Goal: Task Accomplishment & Management: Use online tool/utility

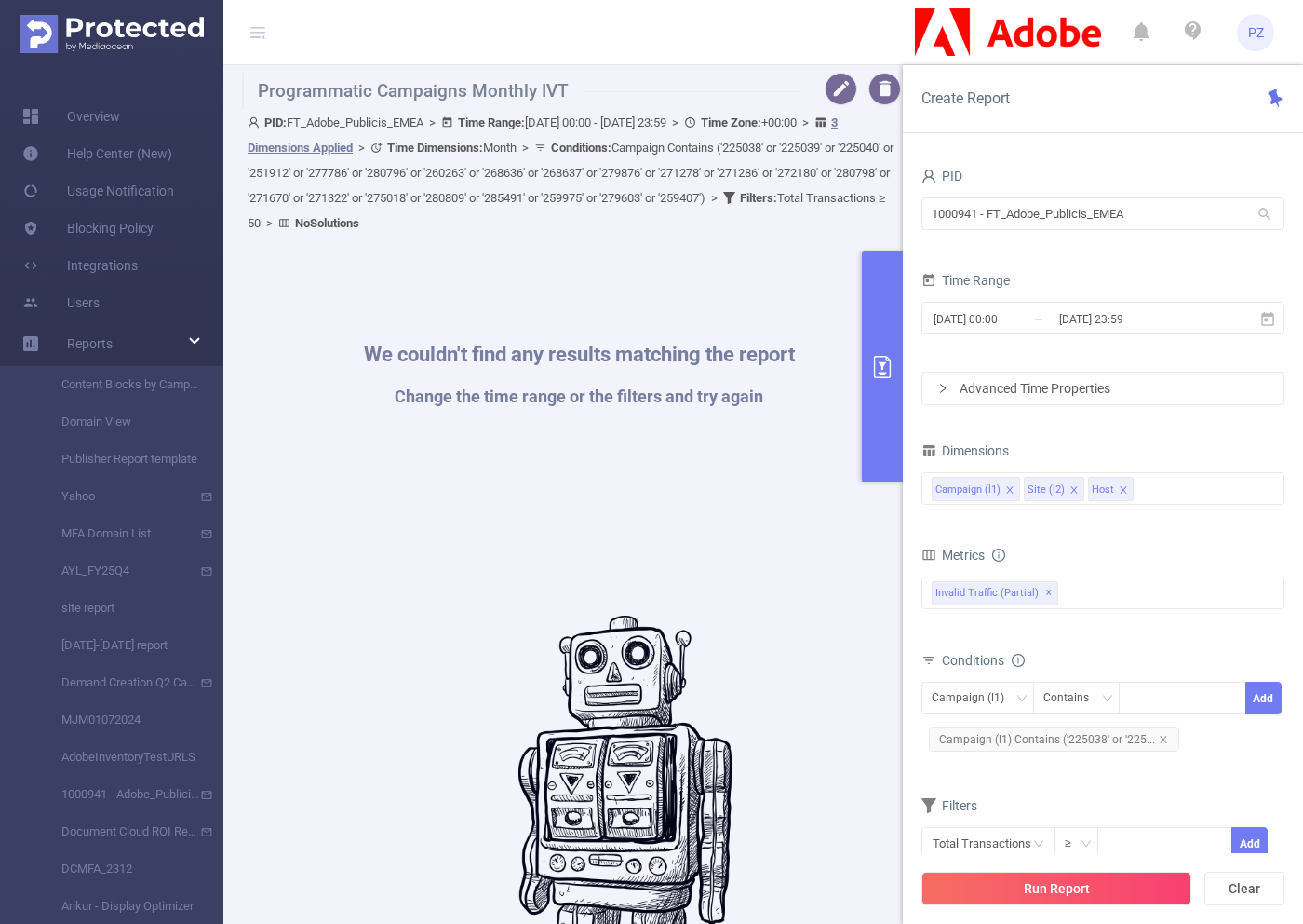
scroll to position [272, 0]
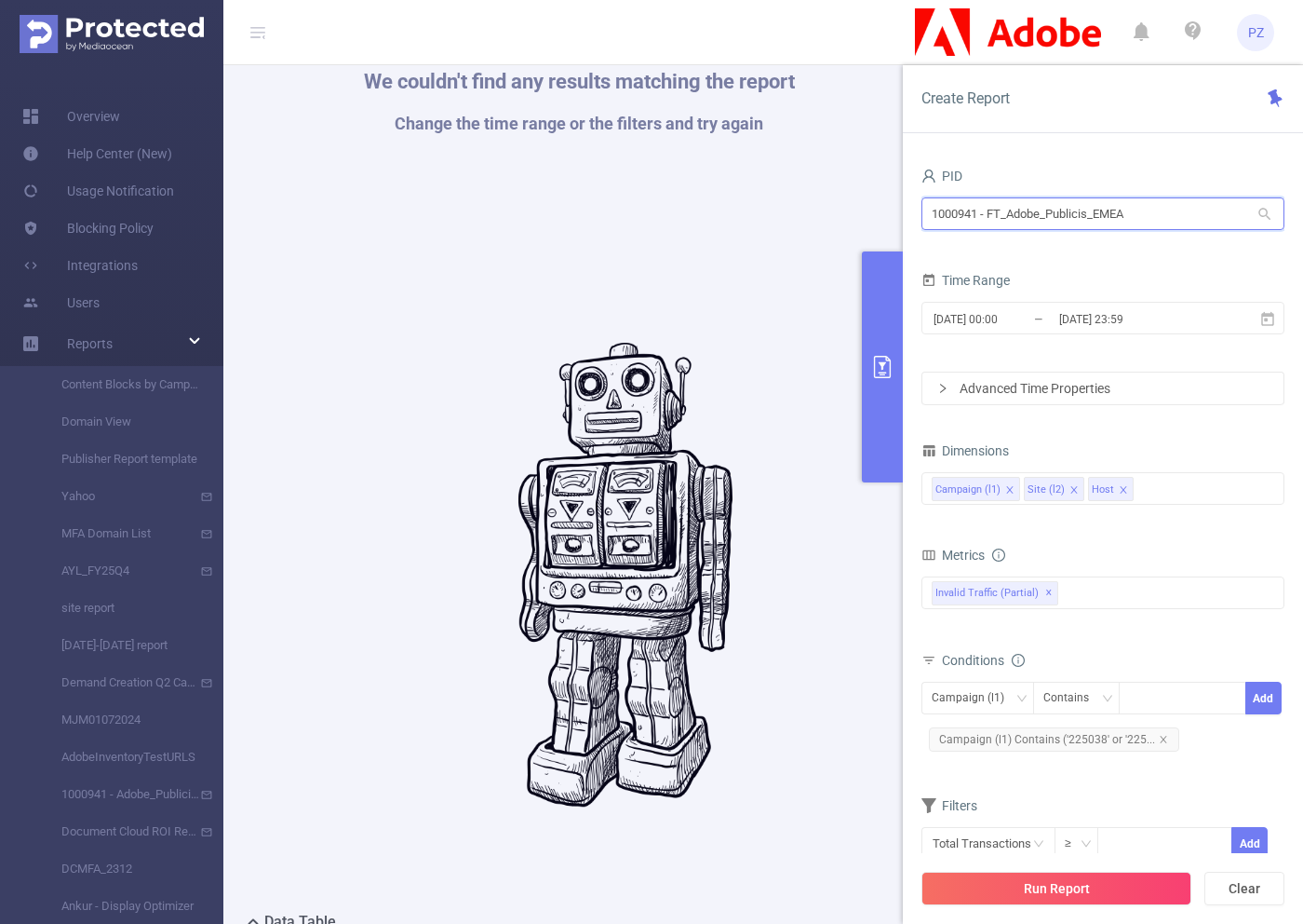
click at [952, 214] on input "1000941 - FT_Adobe_Publicis_EMEA" at bounding box center [1103, 213] width 363 height 32
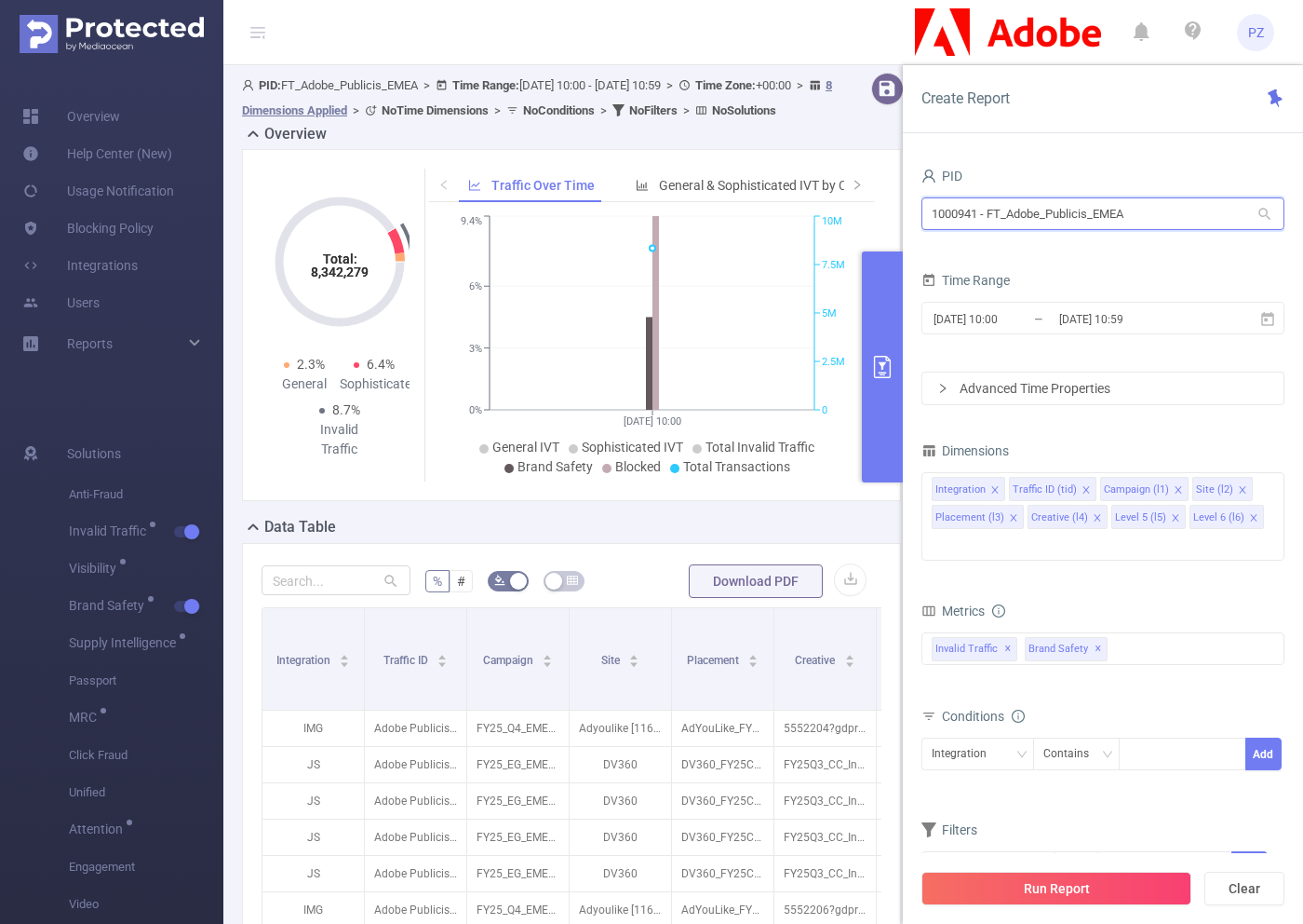
click at [1017, 219] on input "1000941 - FT_Adobe_Publicis_EMEA" at bounding box center [1103, 213] width 363 height 32
paste input "547"
type input "1000547"
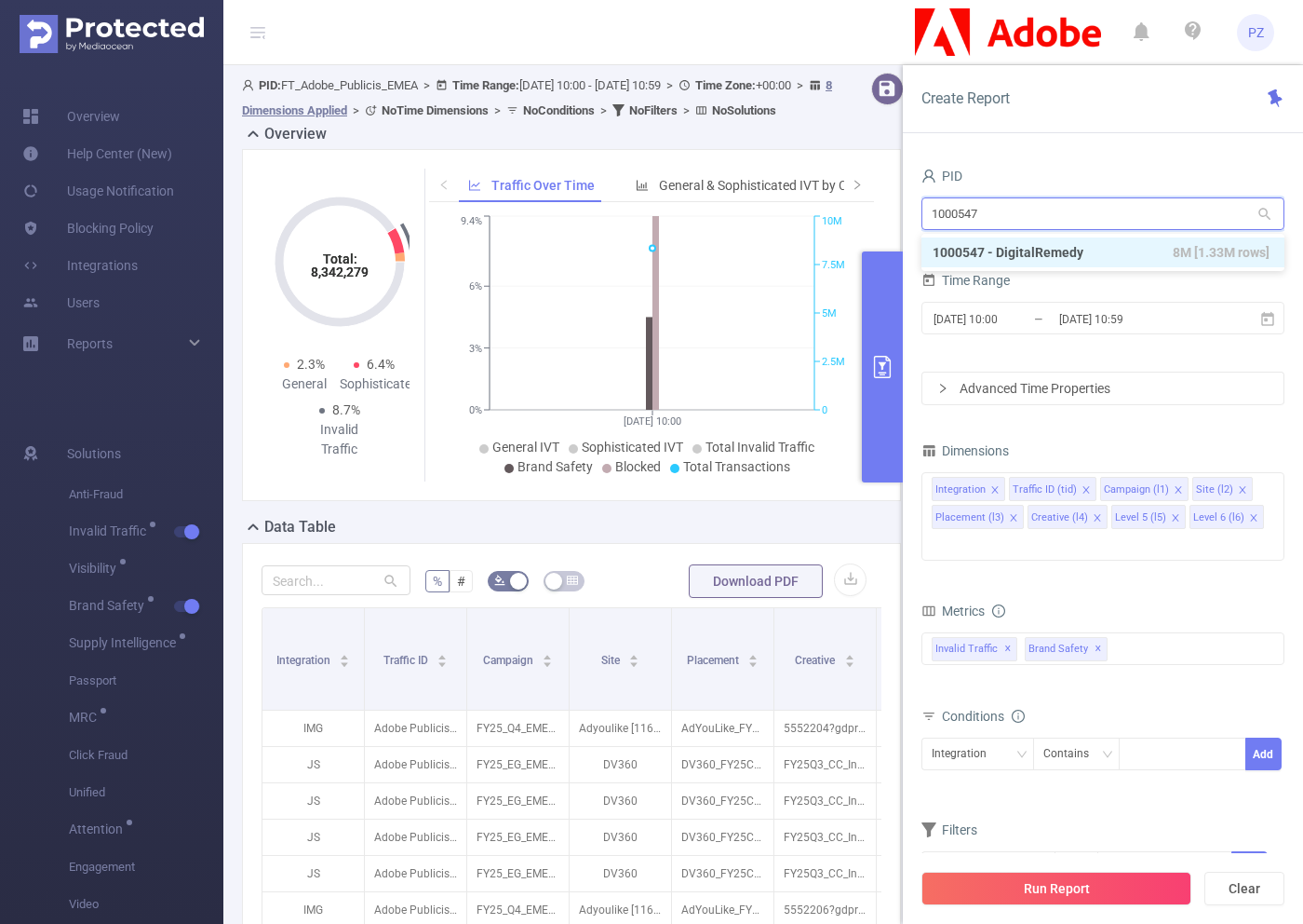
click at [1022, 258] on li "1000547 - DigitalRemedy 8M [1.33M rows]" at bounding box center [1103, 252] width 363 height 29
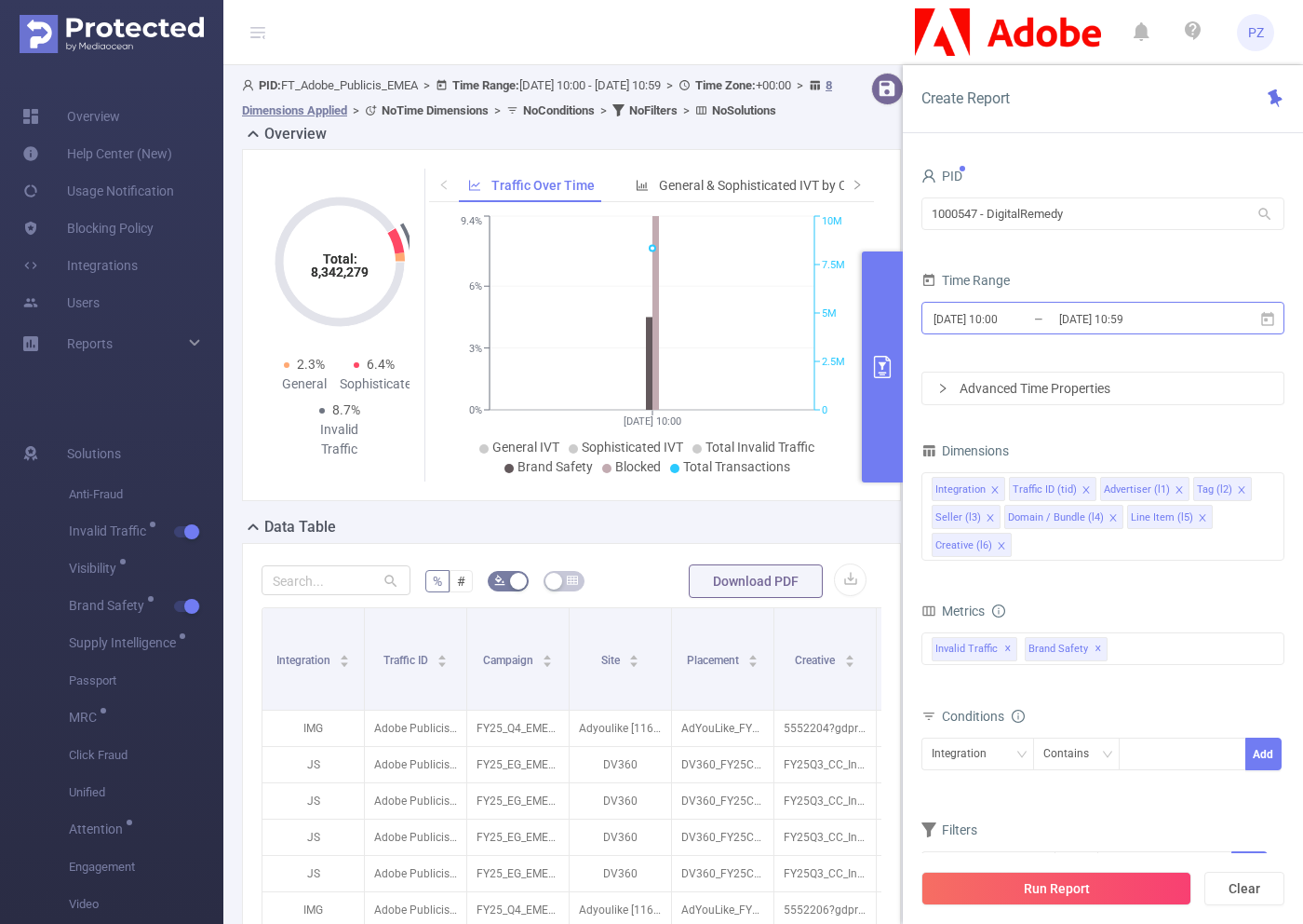
click at [1050, 310] on input "2025-10-05 10:00" at bounding box center [1007, 319] width 151 height 25
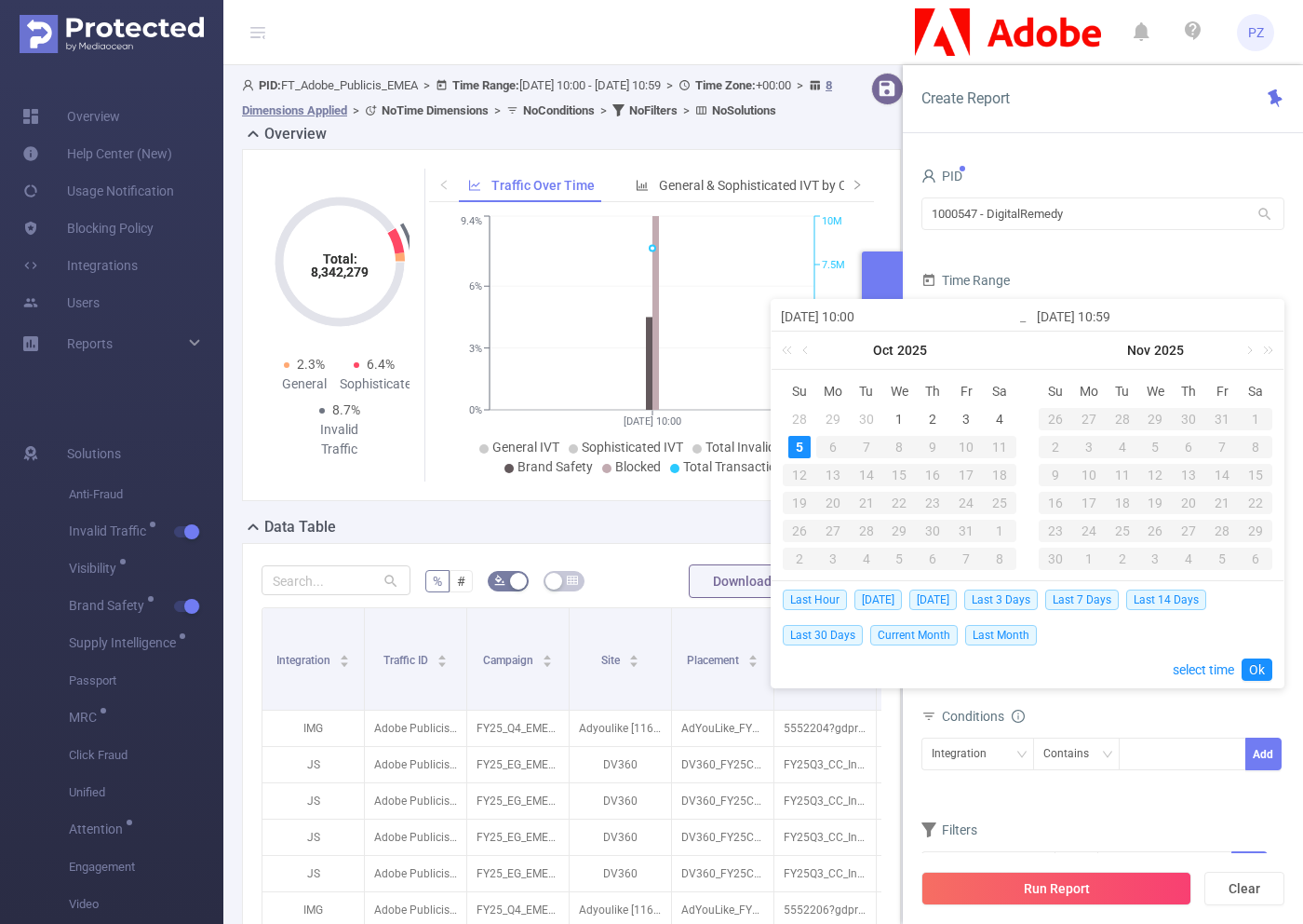
click at [1050, 310] on input "2025-10-05 10:59" at bounding box center [1156, 316] width 237 height 23
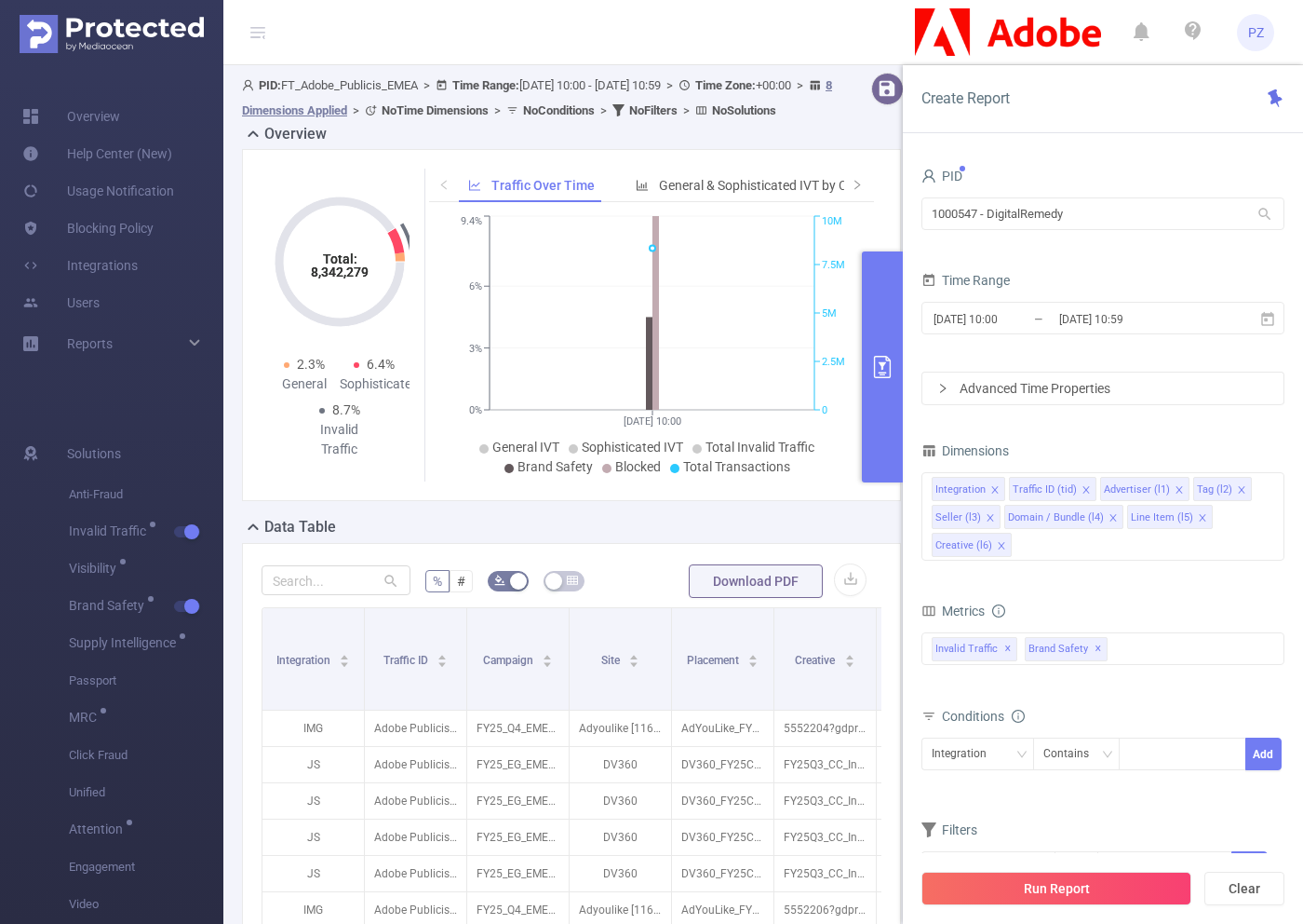
click at [1059, 238] on div "PID 1000547 - DigitalRemedy 1000547 - DigitalRemedy" at bounding box center [1103, 204] width 363 height 82
click at [1010, 315] on input "2025-10-05 10:00" at bounding box center [1007, 319] width 151 height 25
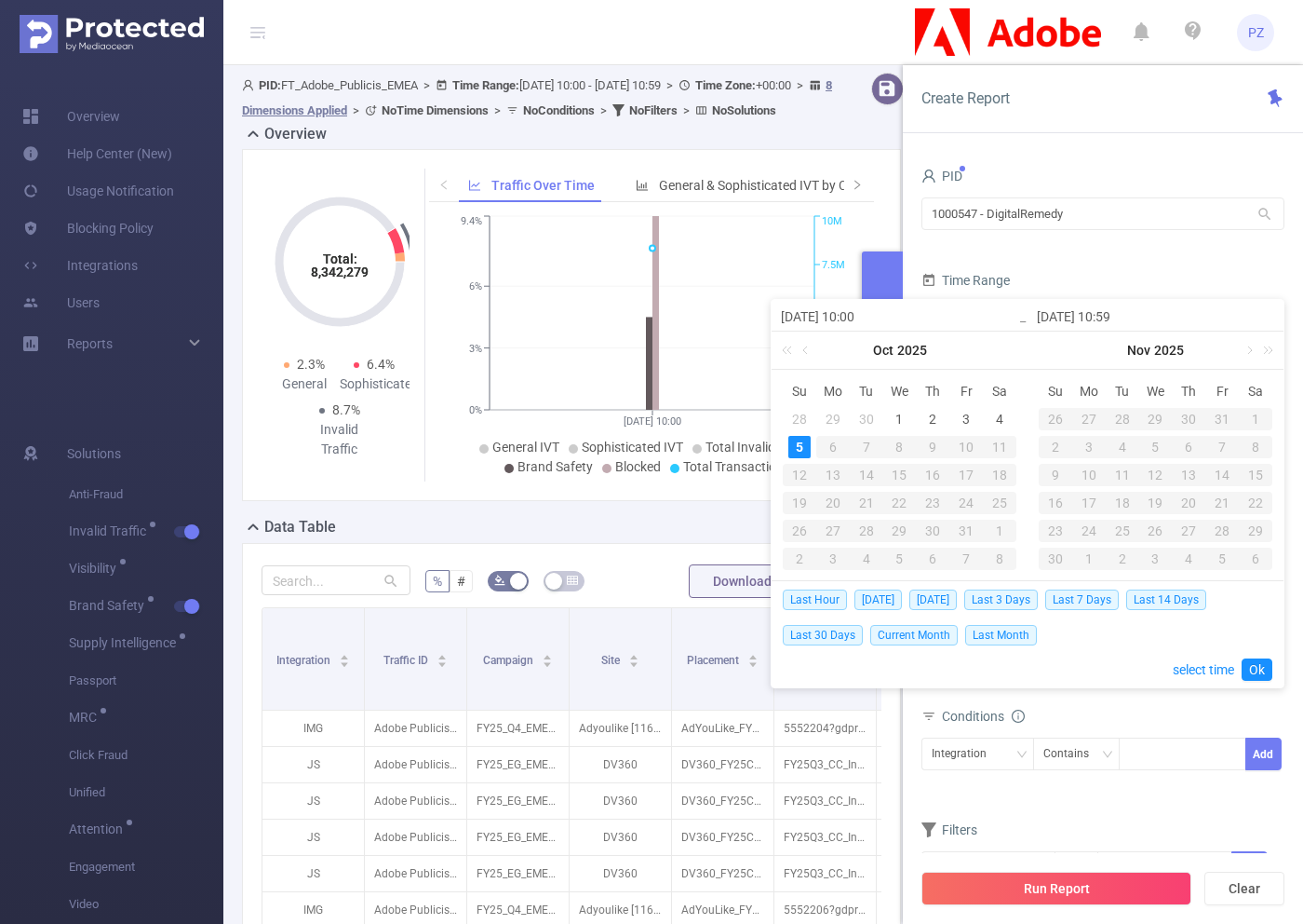
click at [830, 422] on div "29" at bounding box center [833, 418] width 23 height 23
click at [805, 348] on link at bounding box center [806, 350] width 17 height 37
click at [836, 534] on div "29" at bounding box center [833, 530] width 23 height 23
type input "2025-09-29 10:00"
type input "2025-09-29 10:59"
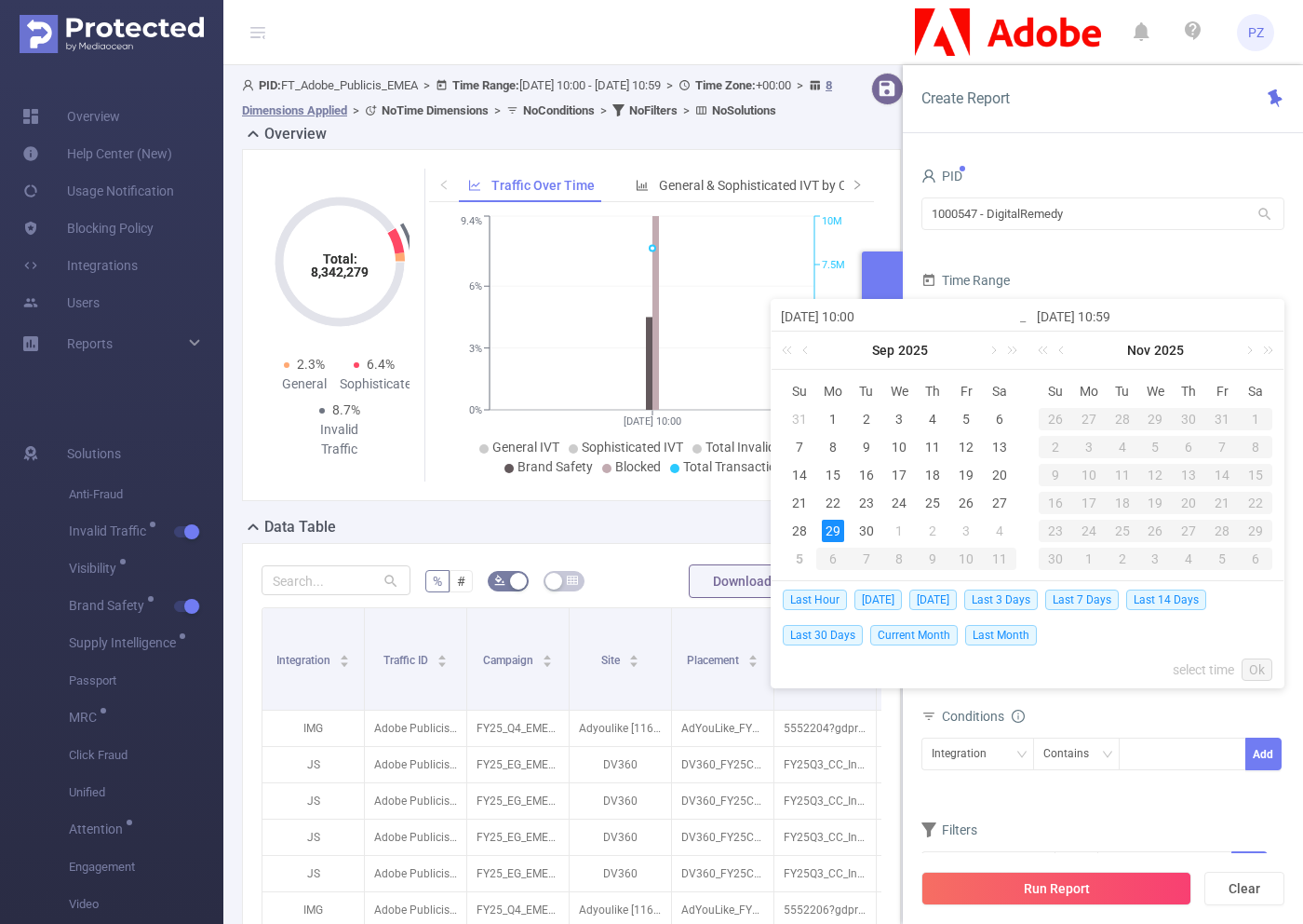
type input "2025-09-29 10:00"
type input "2025-09-29 10:59"
click at [1256, 665] on link "Ok" at bounding box center [1257, 669] width 30 height 23
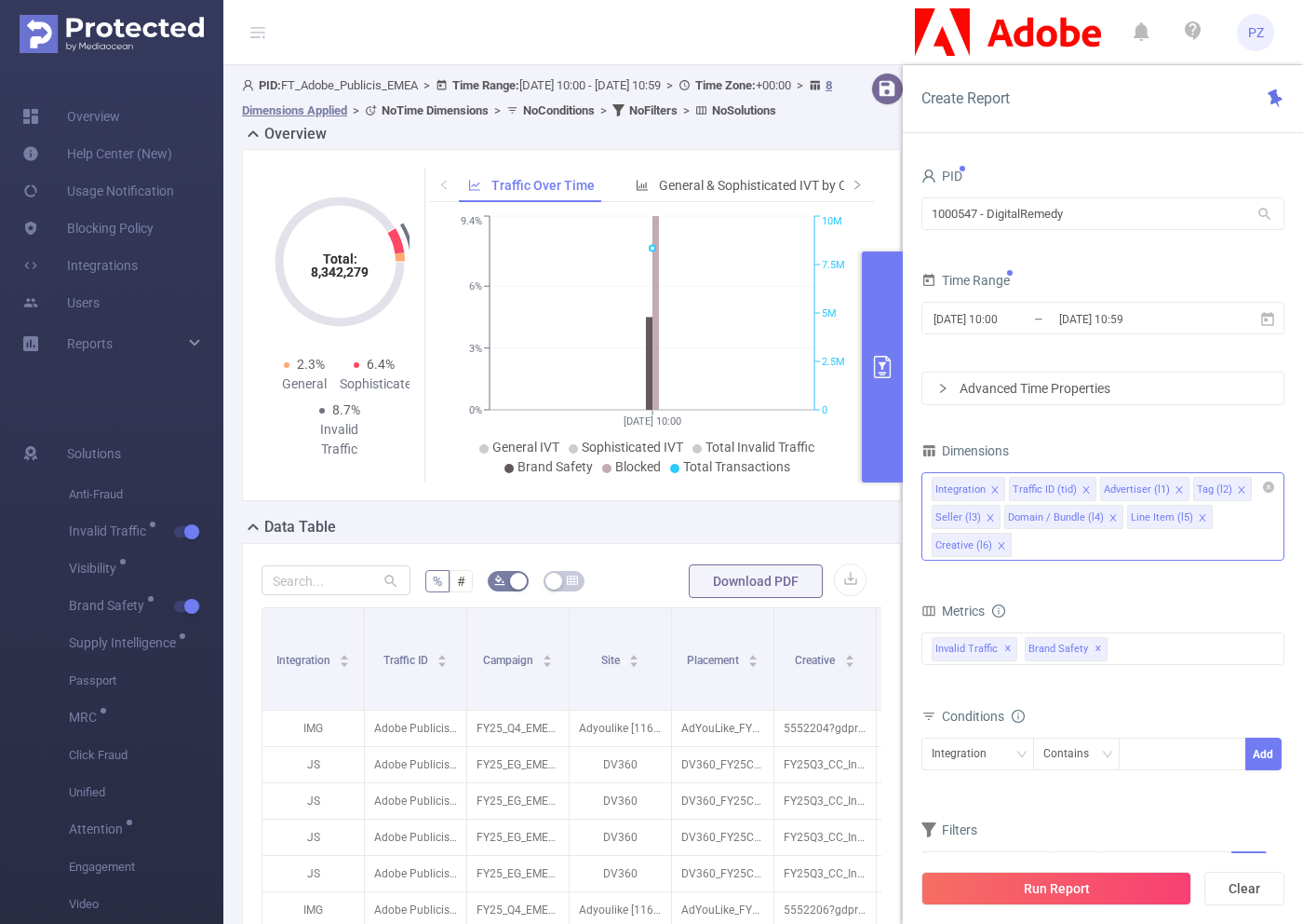
click at [1020, 548] on input at bounding box center [1021, 545] width 10 height 24
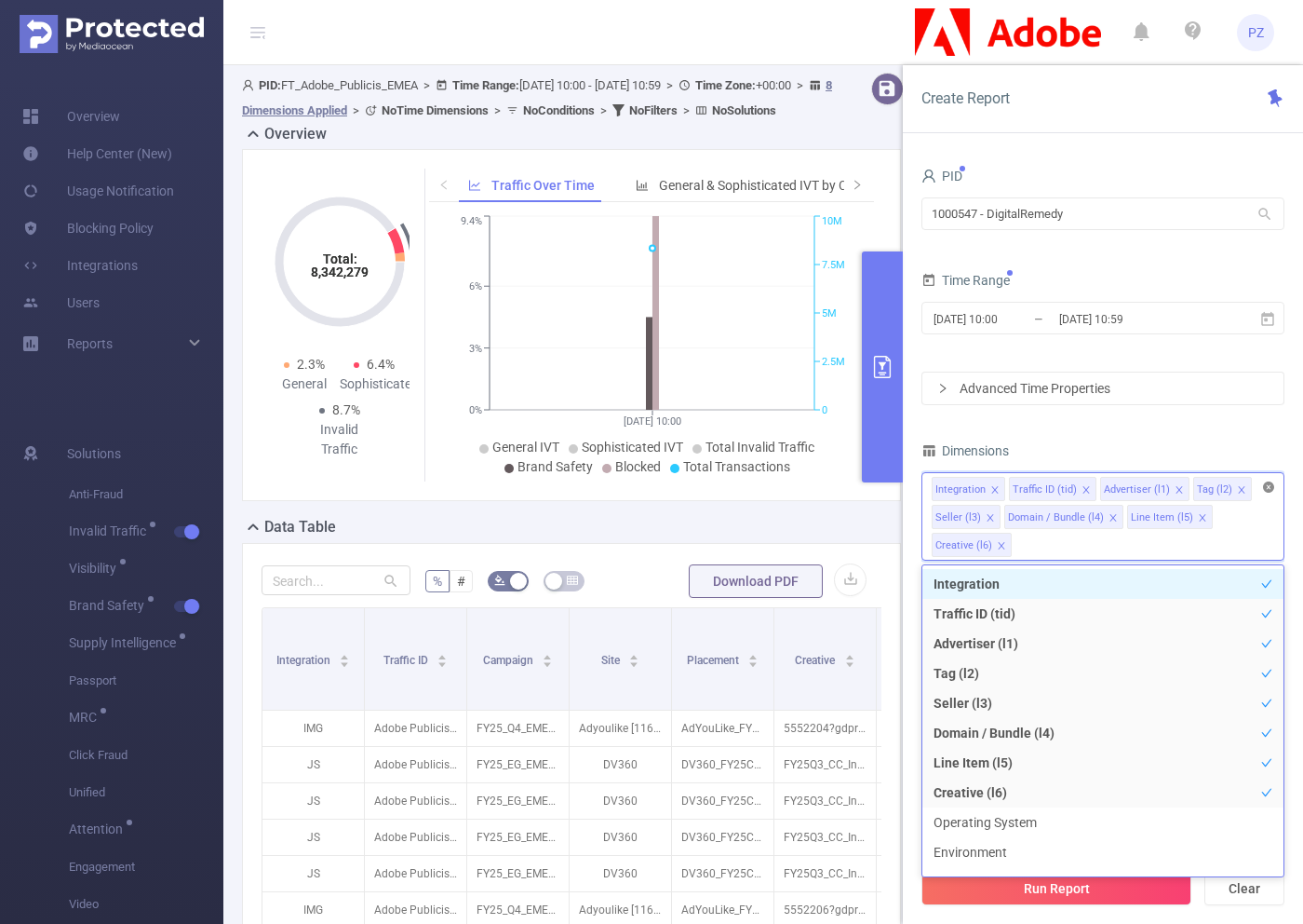
click at [1272, 490] on icon "icon: close-circle" at bounding box center [1269, 486] width 11 height 11
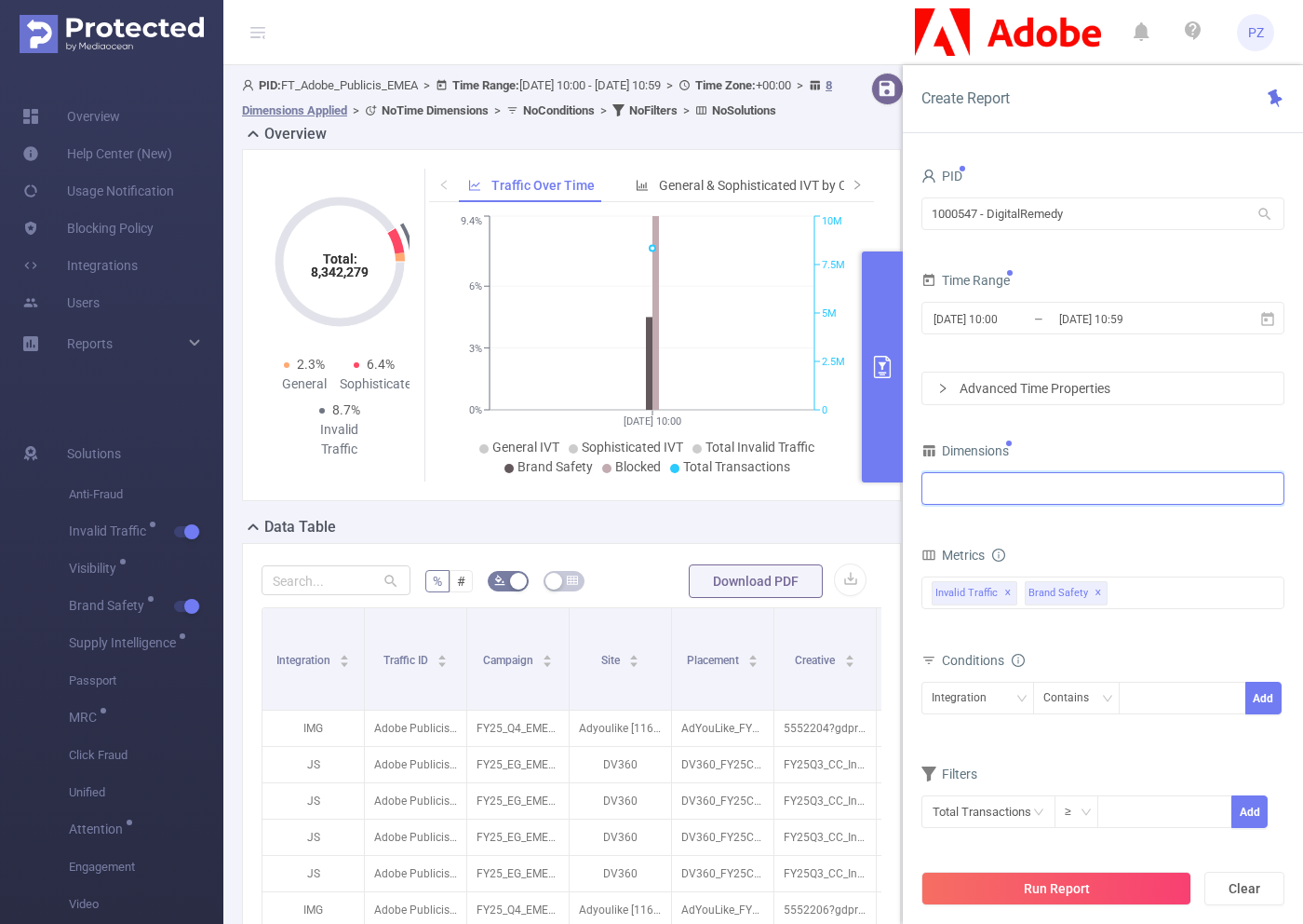
click at [1147, 511] on div at bounding box center [1103, 490] width 363 height 44
click at [1148, 487] on div "Integration" at bounding box center [1103, 488] width 343 height 30
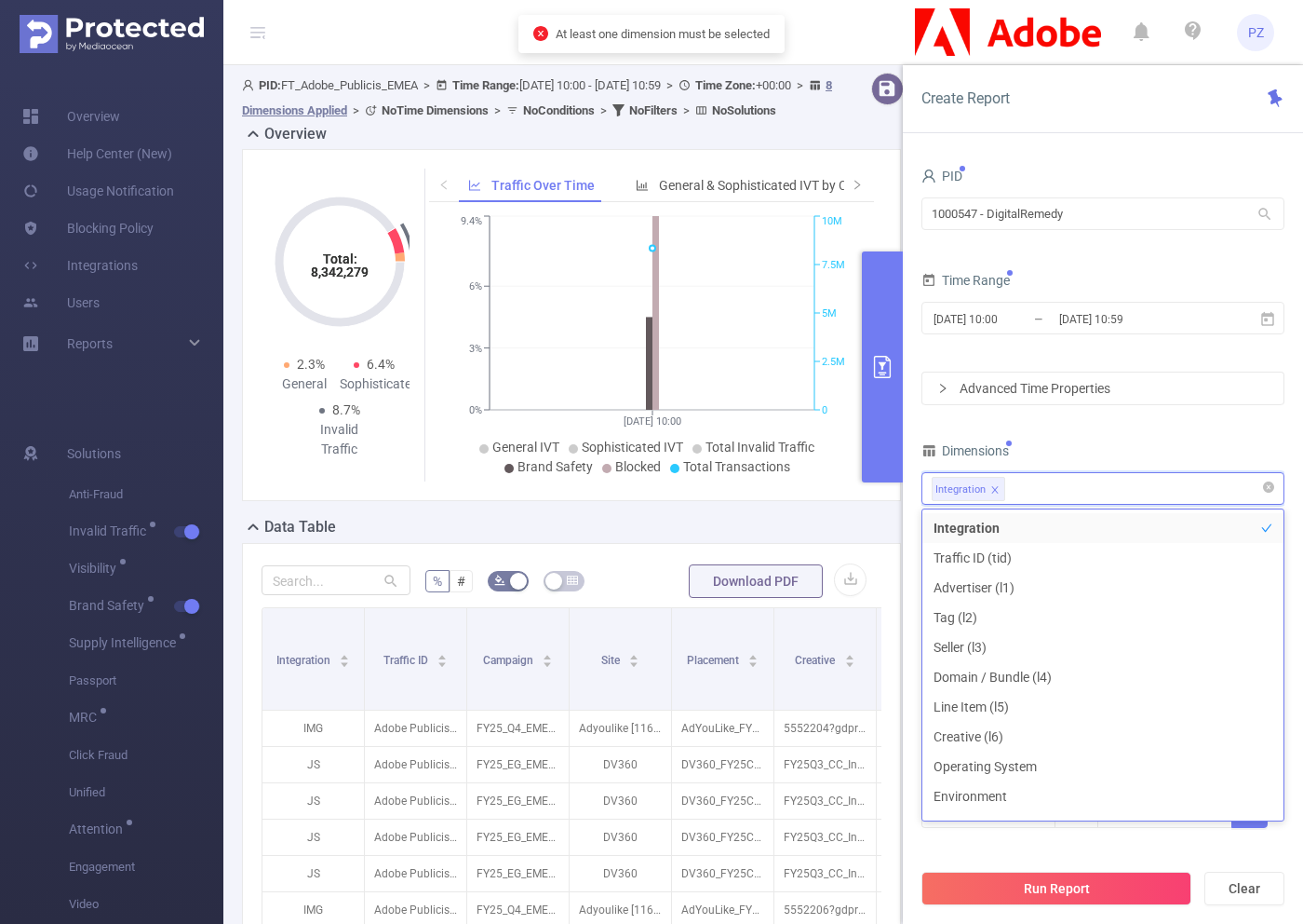
click at [991, 491] on icon "icon: close" at bounding box center [995, 490] width 10 height 10
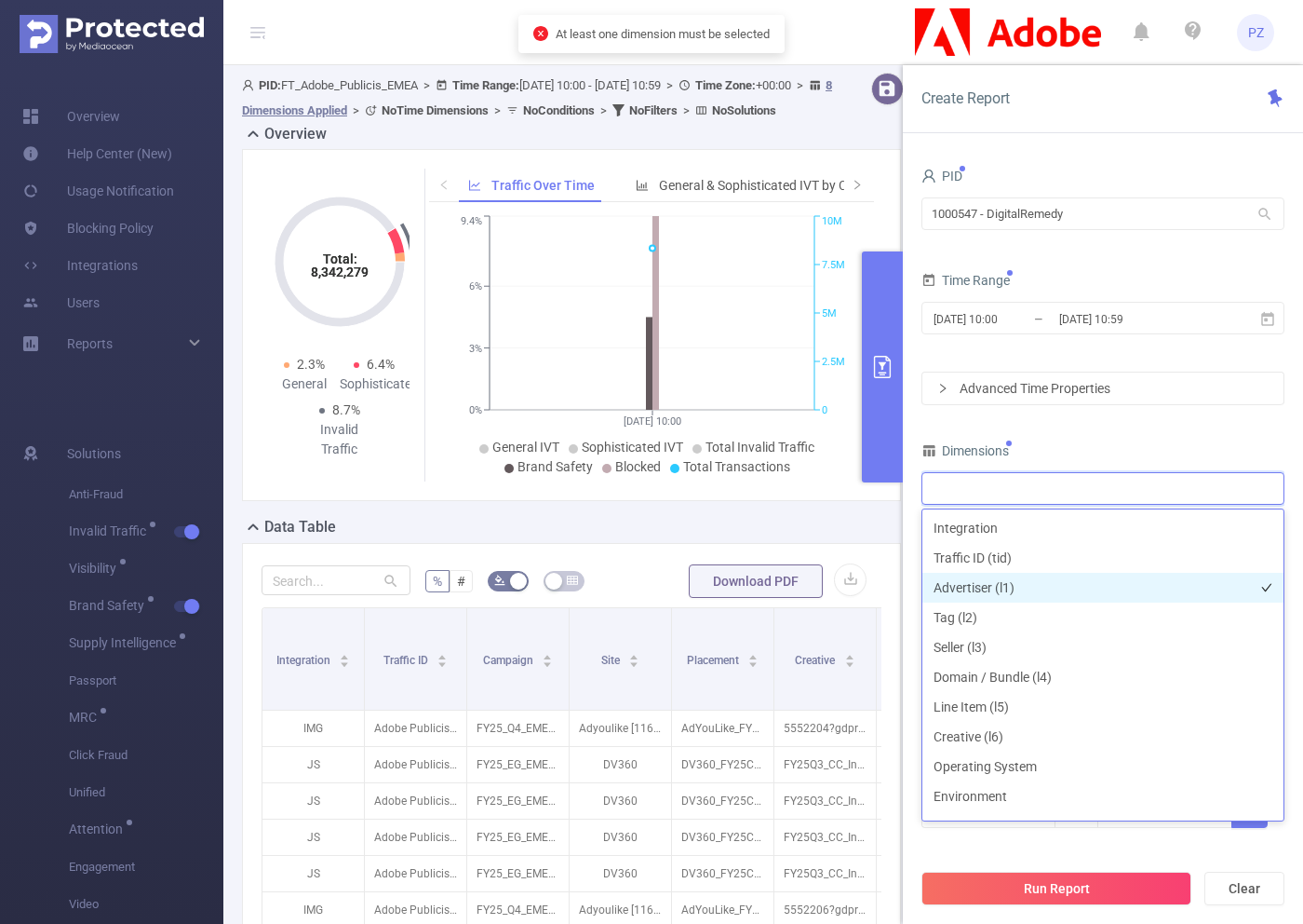
click at [995, 593] on li "Advertiser (l1)" at bounding box center [1103, 587] width 362 height 29
click at [1064, 461] on div "Dimensions" at bounding box center [1103, 453] width 363 height 30
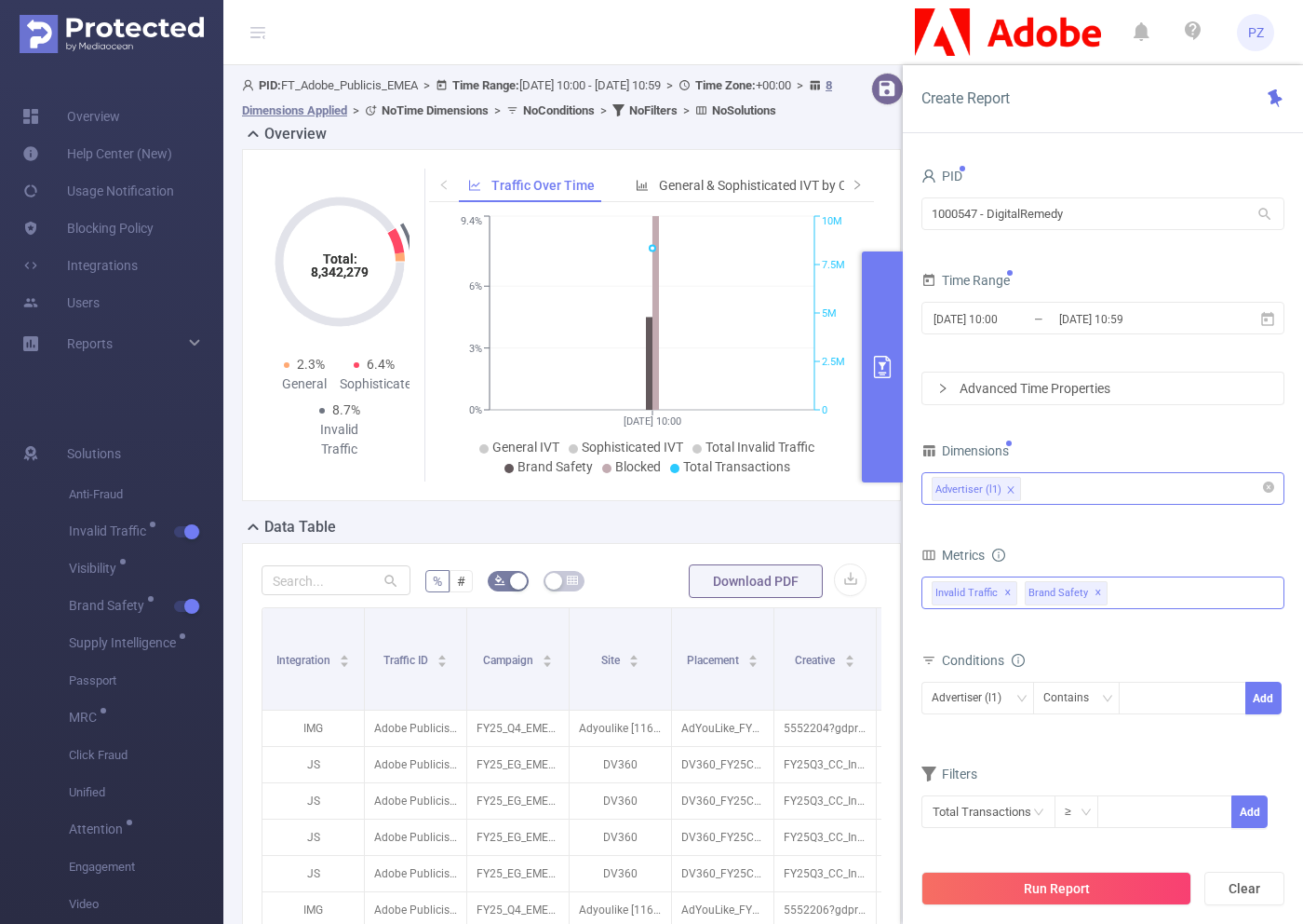
click at [1084, 594] on span "Brand Safety ✕" at bounding box center [1066, 593] width 83 height 24
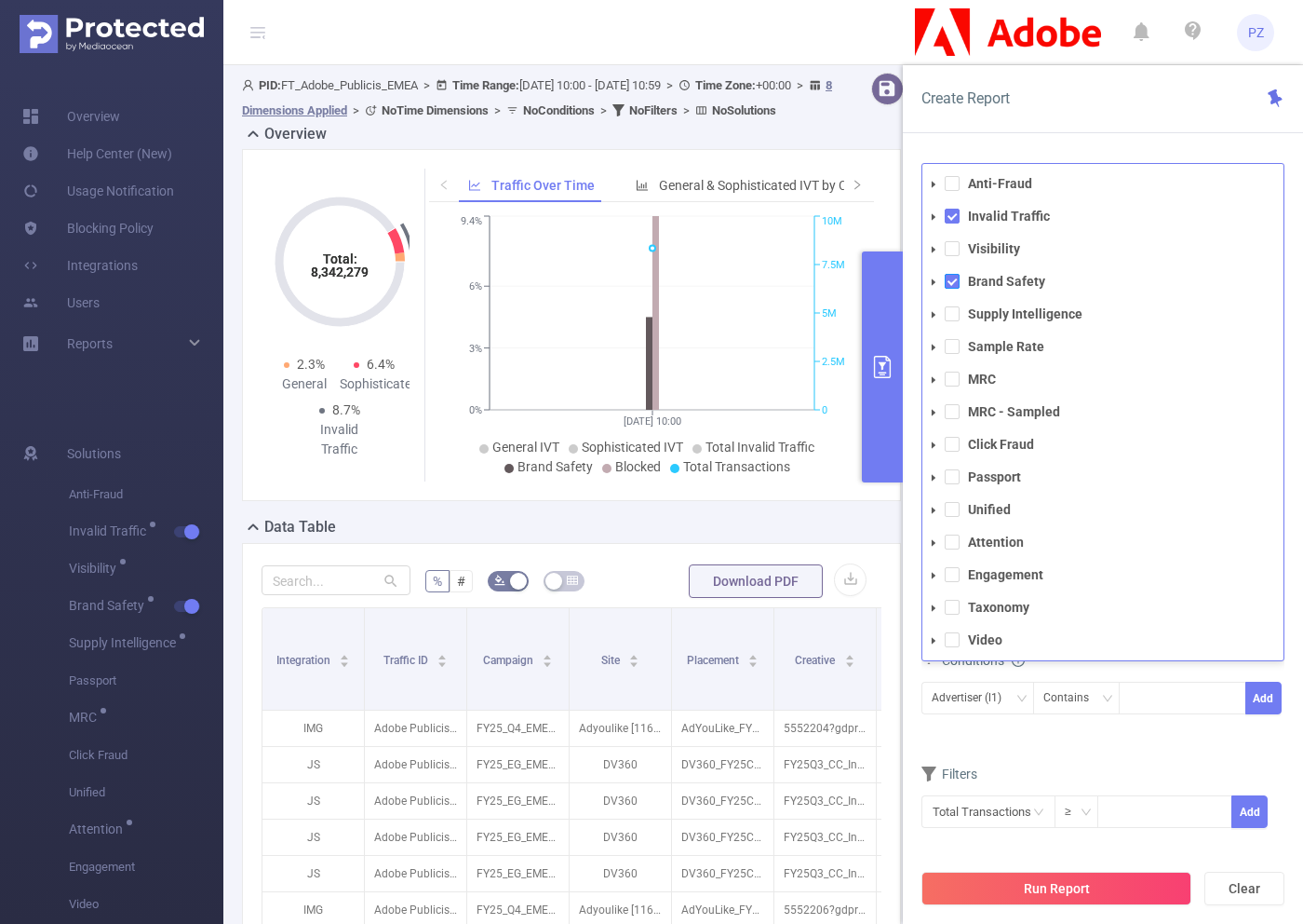
click at [953, 283] on span at bounding box center [952, 280] width 15 height 15
click at [950, 220] on span at bounding box center [952, 216] width 15 height 15
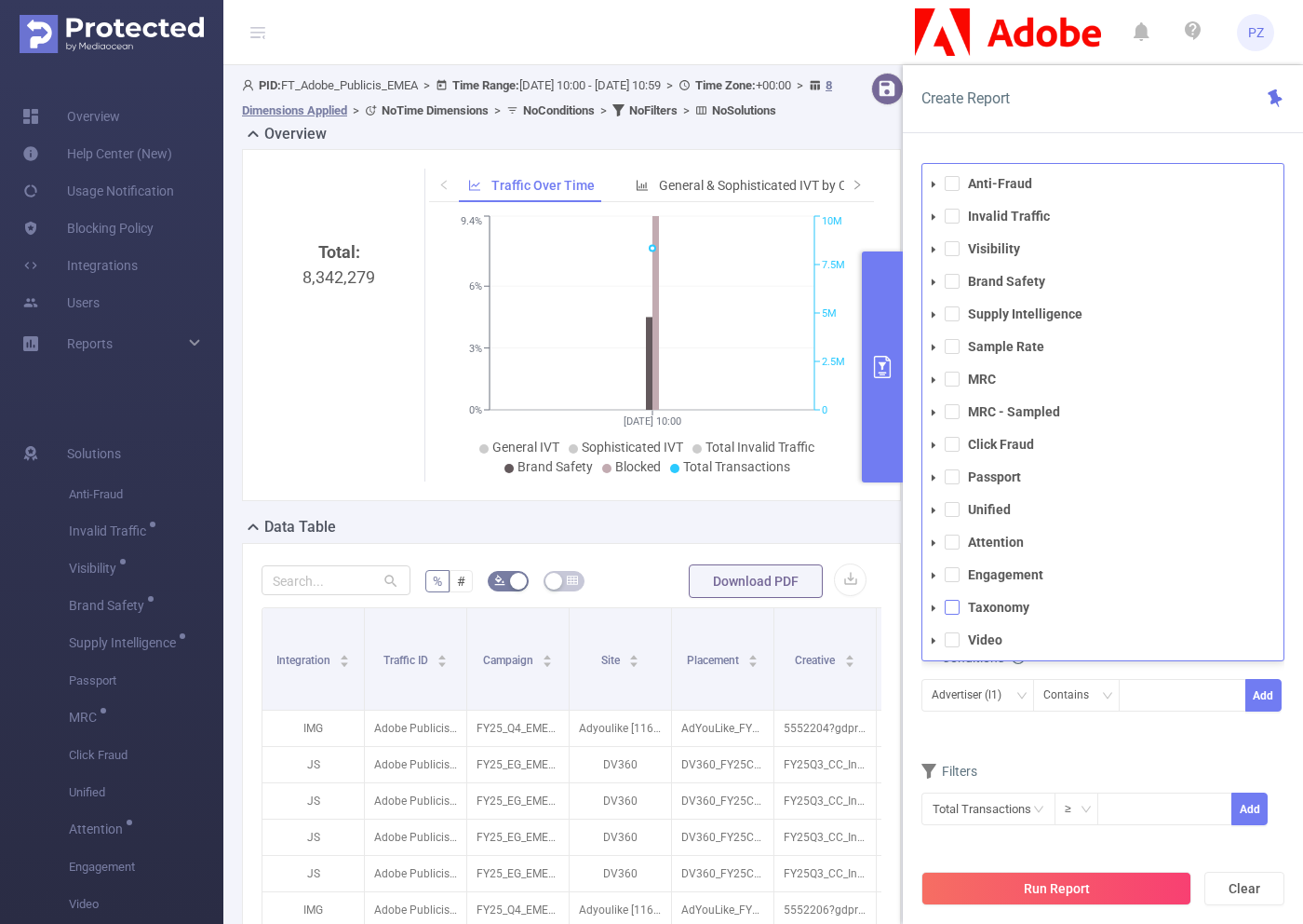
click at [954, 605] on span at bounding box center [952, 607] width 15 height 15
click at [1036, 717] on div "Advertiser (l1) Contains Add" at bounding box center [1103, 703] width 363 height 42
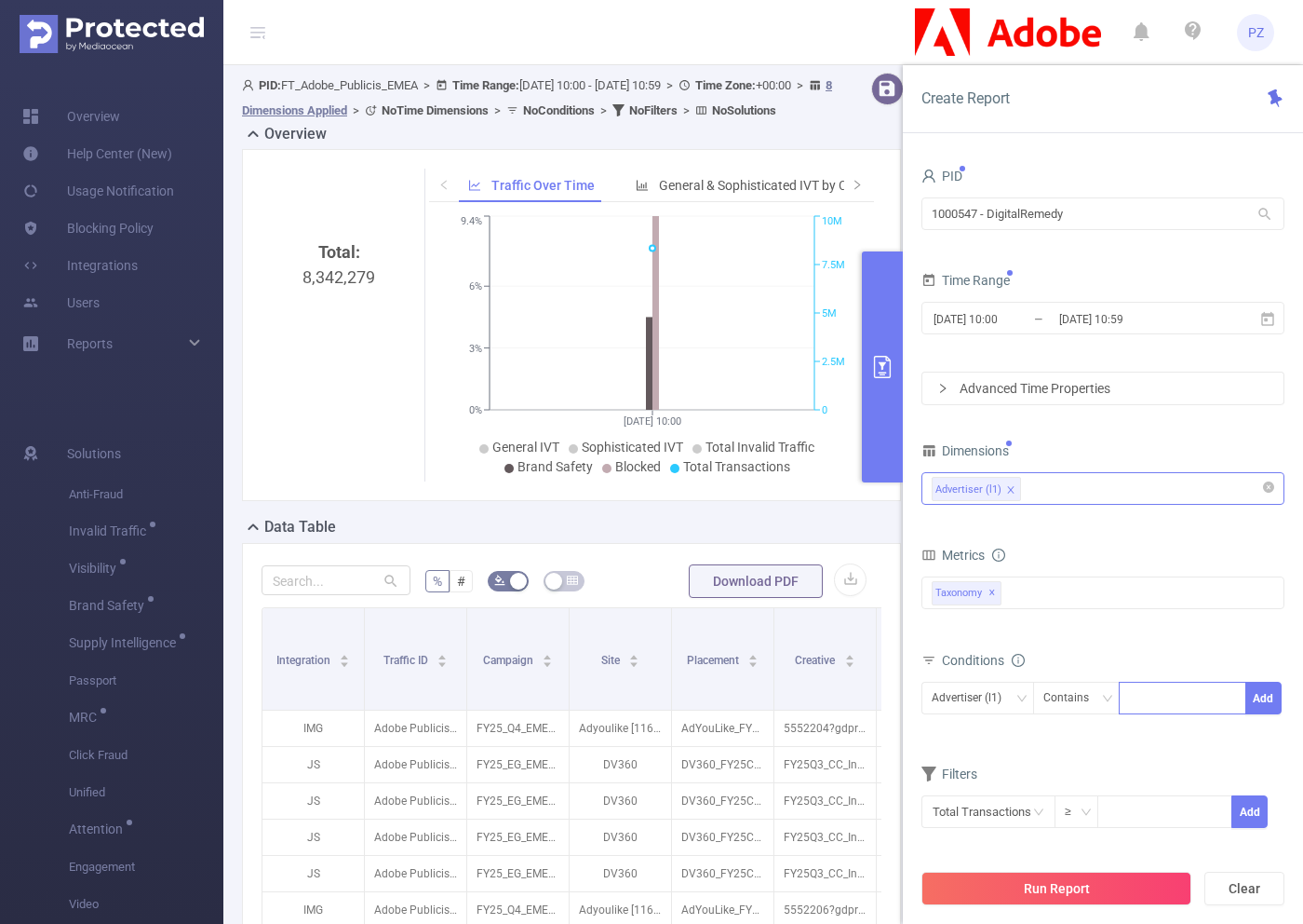
click at [1209, 710] on div at bounding box center [1182, 698] width 107 height 30
paste input "10765027"
type input "10765027"
click at [1268, 694] on button "Add" at bounding box center [1264, 698] width 36 height 32
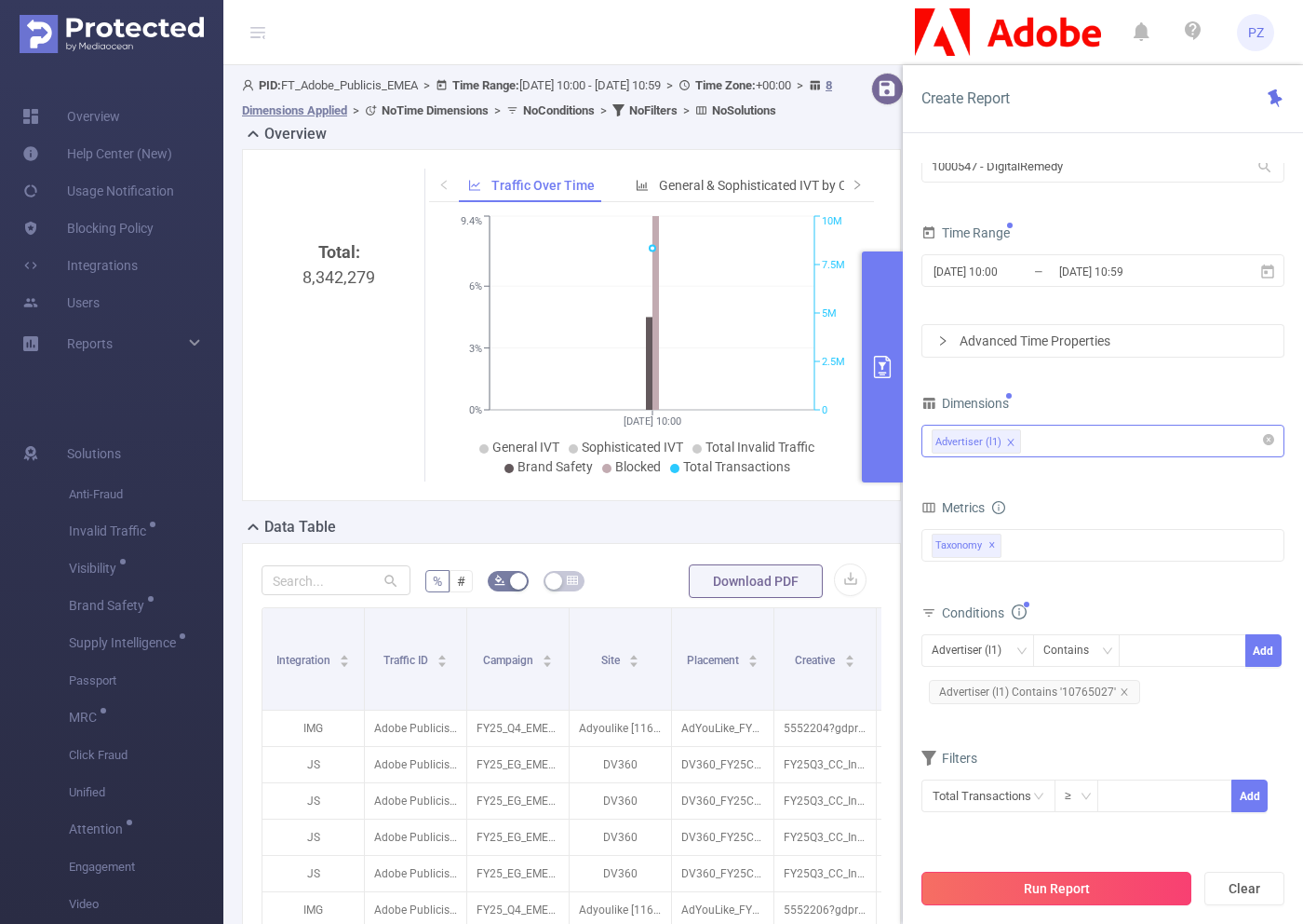
click at [1066, 899] on button "Run Report" at bounding box center [1057, 889] width 270 height 33
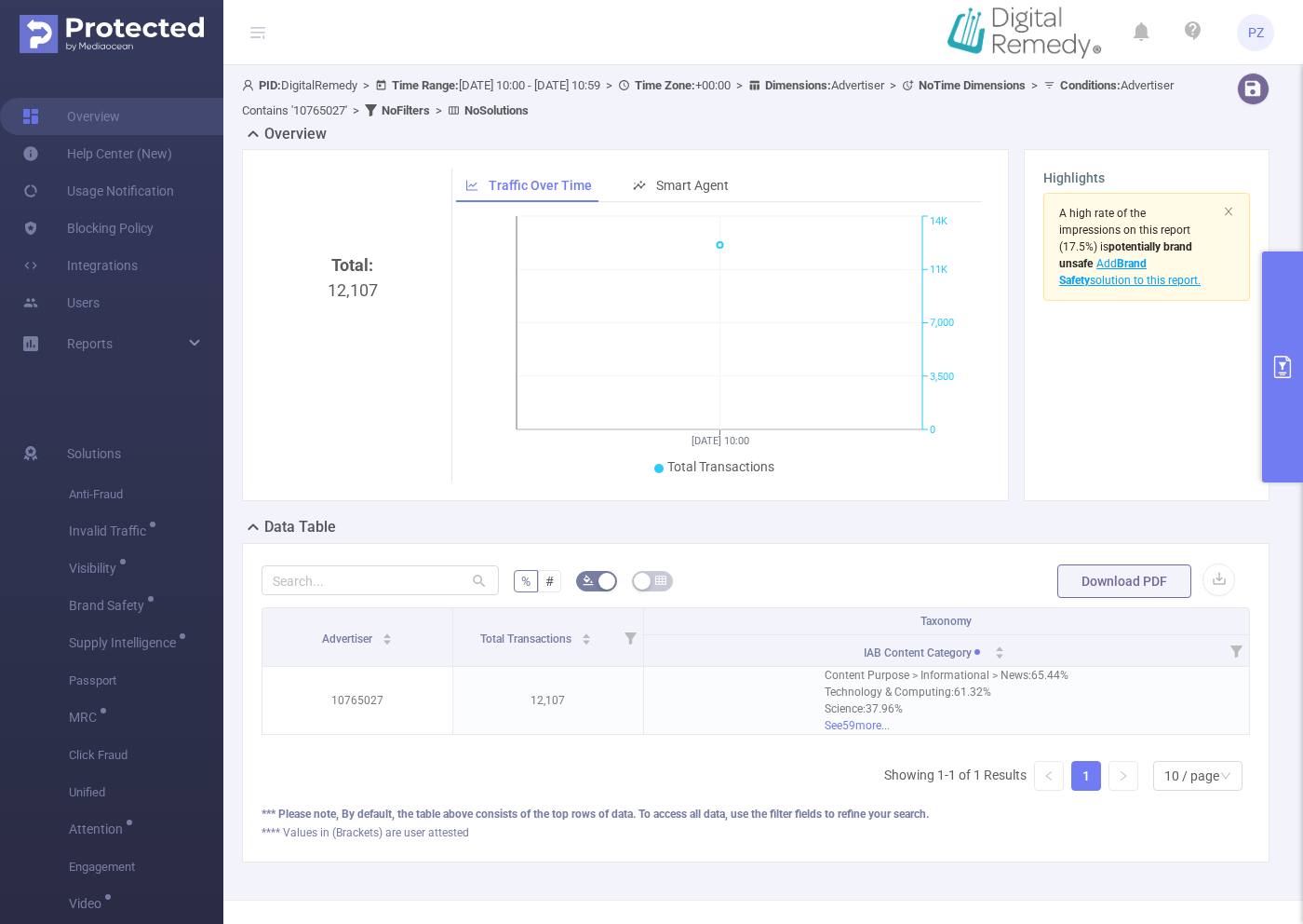
click at [1279, 336] on button "primary" at bounding box center [1283, 367] width 41 height 231
